Goal: Information Seeking & Learning: Learn about a topic

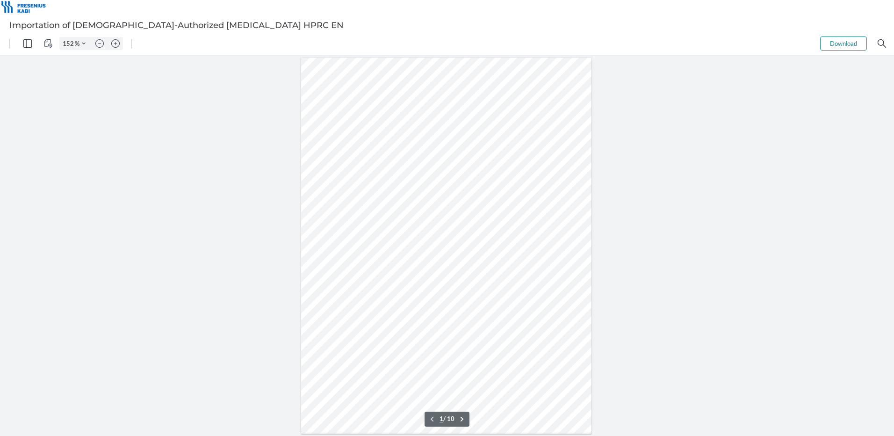
type input "202"
type input "10"
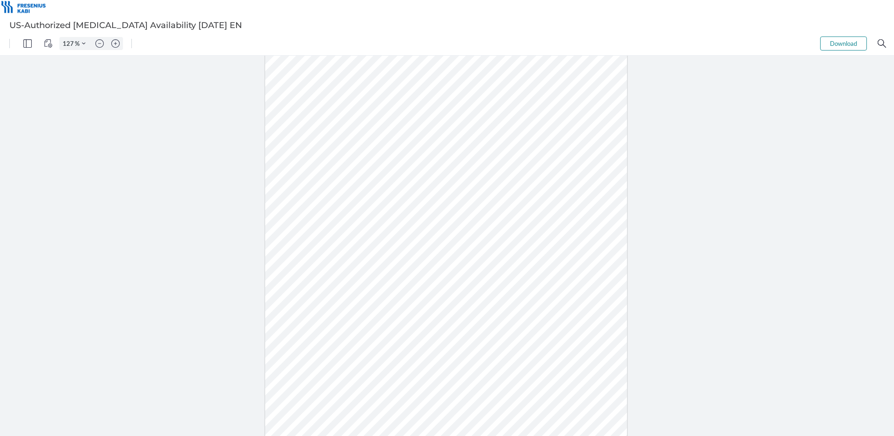
type input "152"
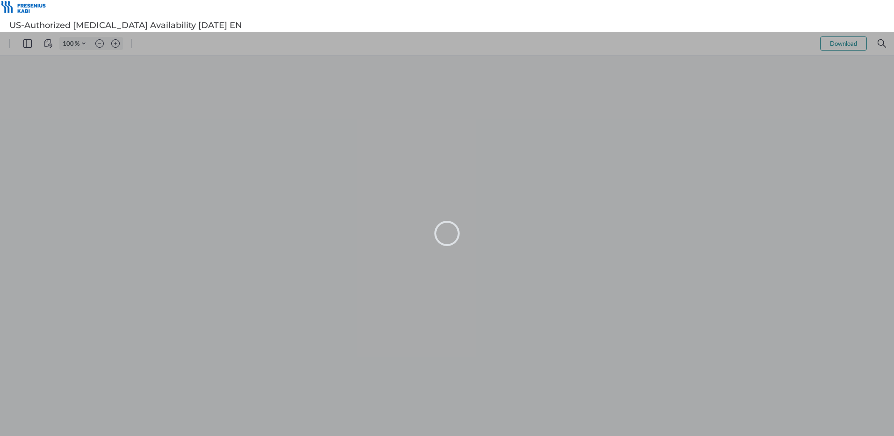
type input "102"
